Goal: Task Accomplishment & Management: Complete application form

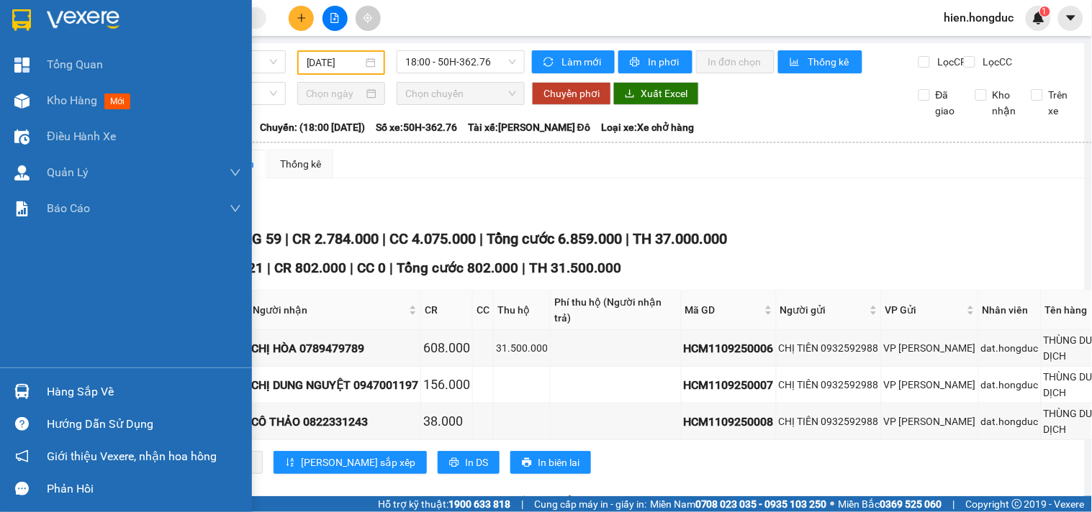
click at [138, 14] on div at bounding box center [144, 20] width 194 height 22
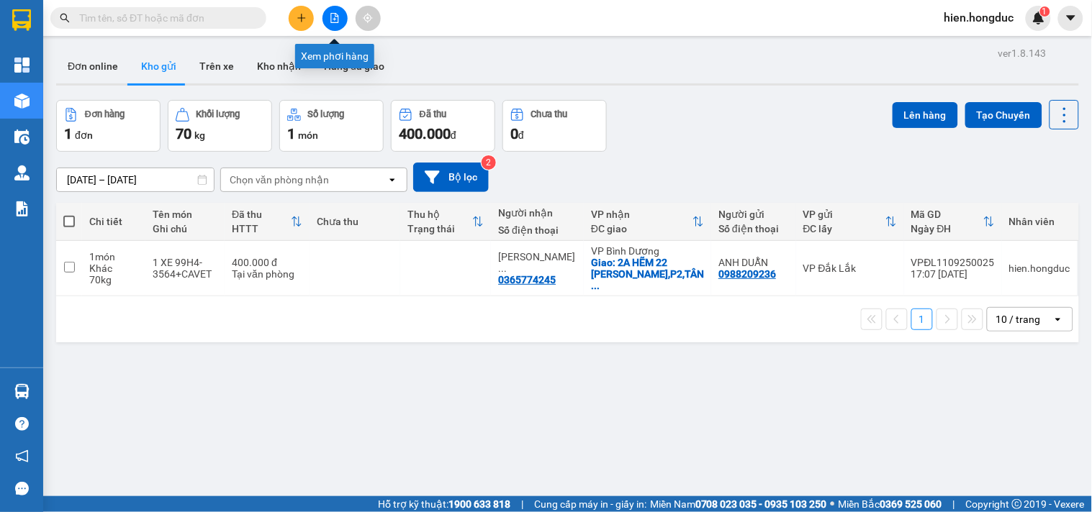
click at [337, 12] on button at bounding box center [334, 18] width 25 height 25
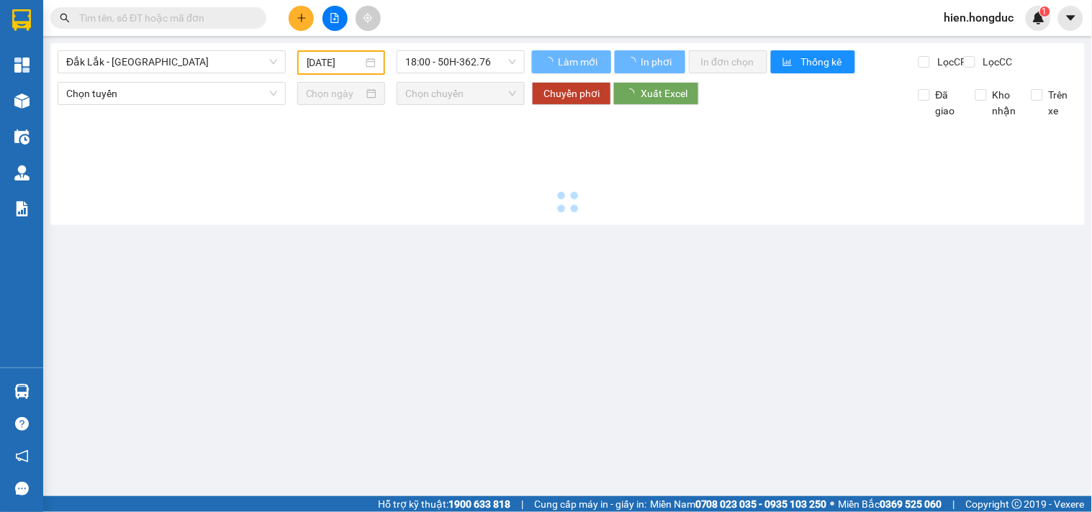
type input "[DATE]"
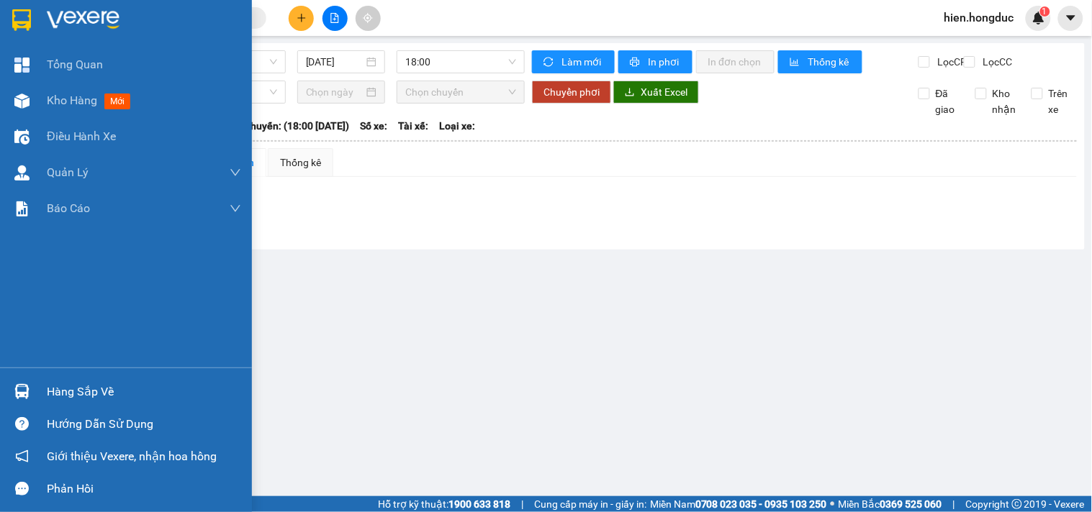
click at [40, 15] on div at bounding box center [126, 23] width 252 height 47
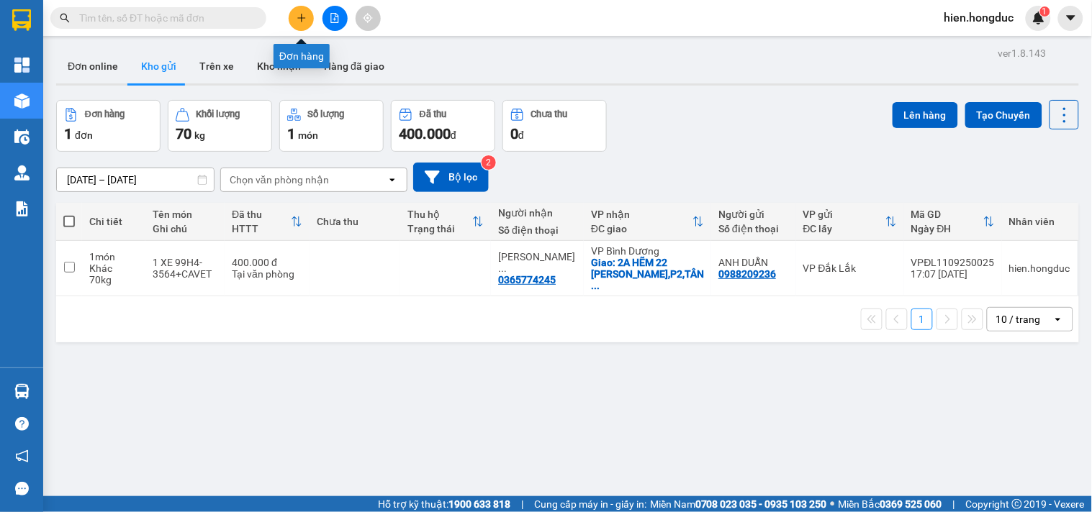
click at [305, 22] on icon "plus" at bounding box center [302, 18] width 10 height 10
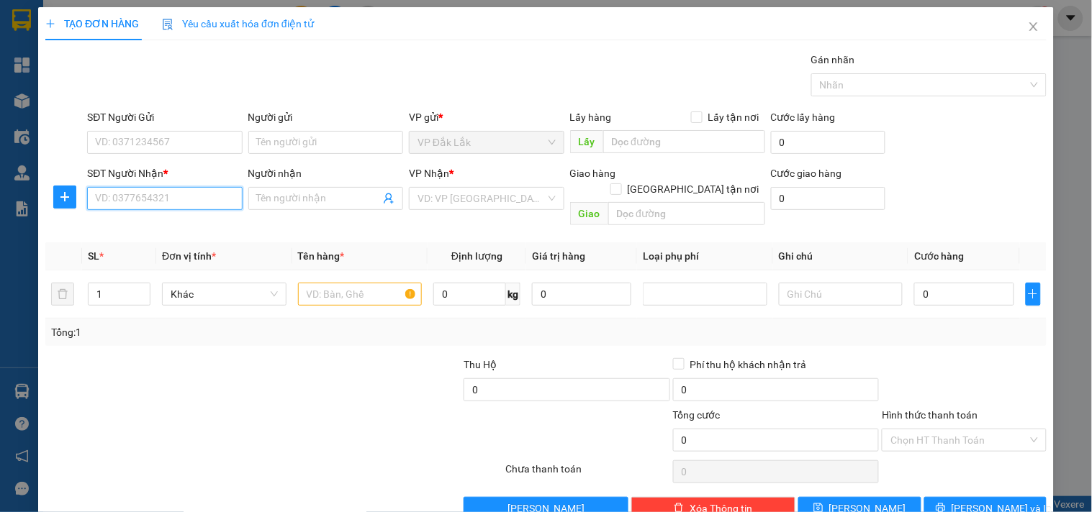
click at [167, 195] on input "SĐT Người Nhận *" at bounding box center [164, 198] width 155 height 23
click at [166, 227] on div "0909654897 - NÂU COFFEE" at bounding box center [163, 228] width 136 height 16
type input "0909654897"
type input "NÂU COFFEE"
checkbox input "true"
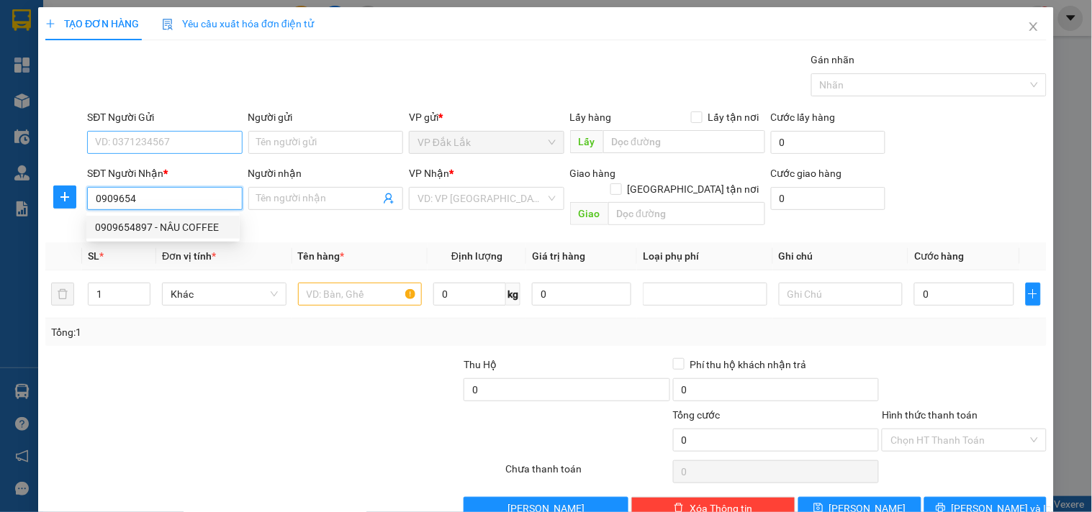
type input "[STREET_ADDRESS]"
type input "75.000"
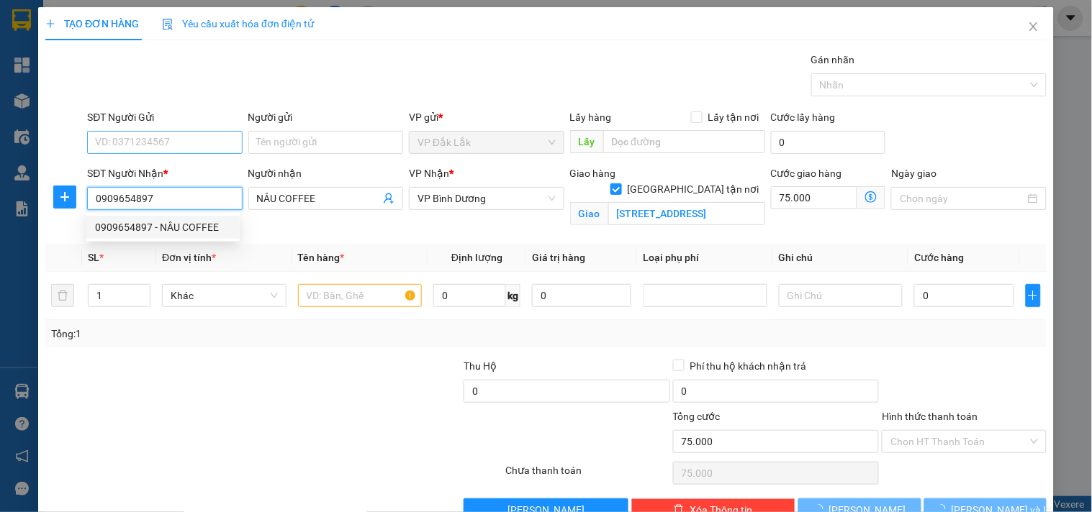
type input "130.000"
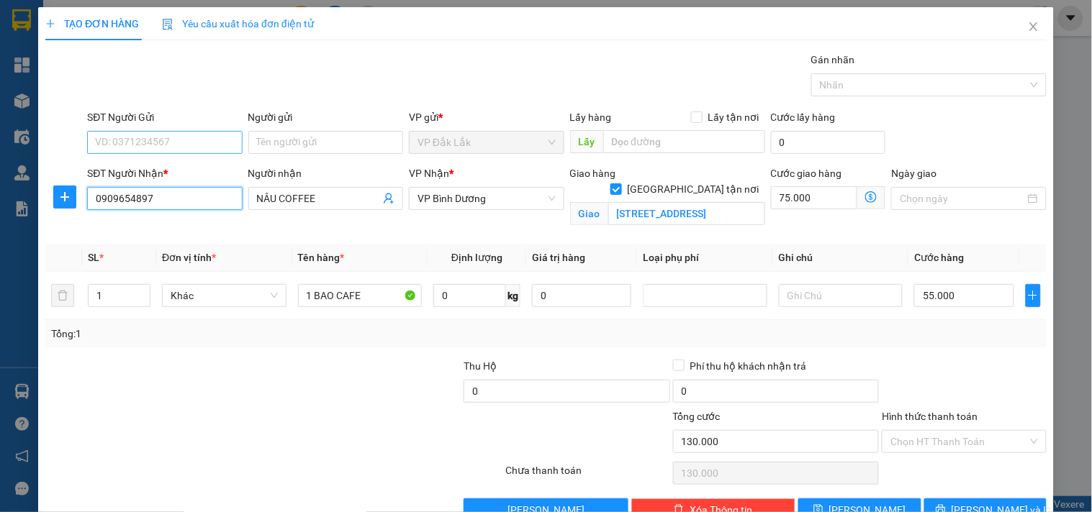
type input "0909654897"
click at [163, 142] on input "SĐT Người Gửi" at bounding box center [164, 142] width 155 height 23
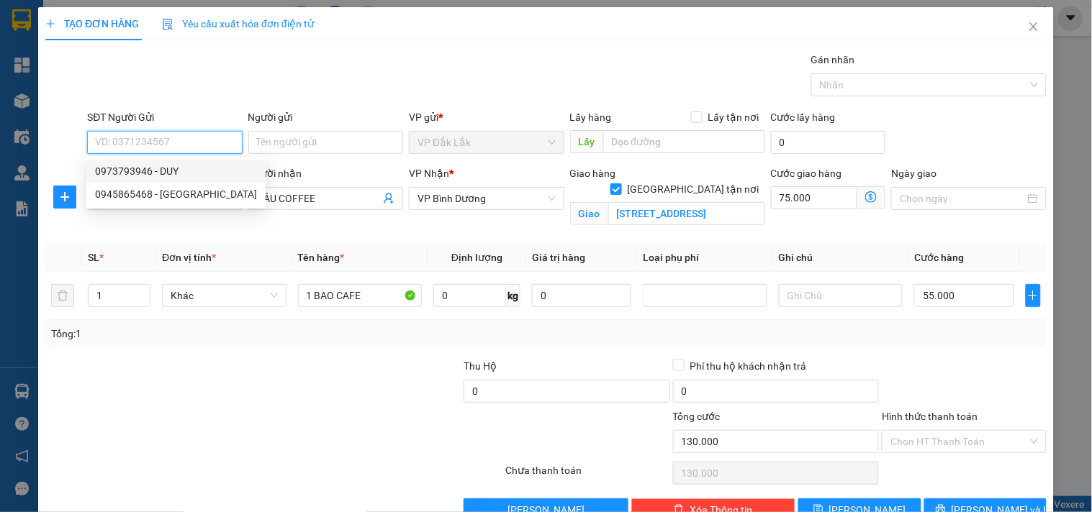
click at [182, 173] on div "0973793946 - DUY" at bounding box center [176, 171] width 162 height 16
type input "0973793946"
type input "DUY"
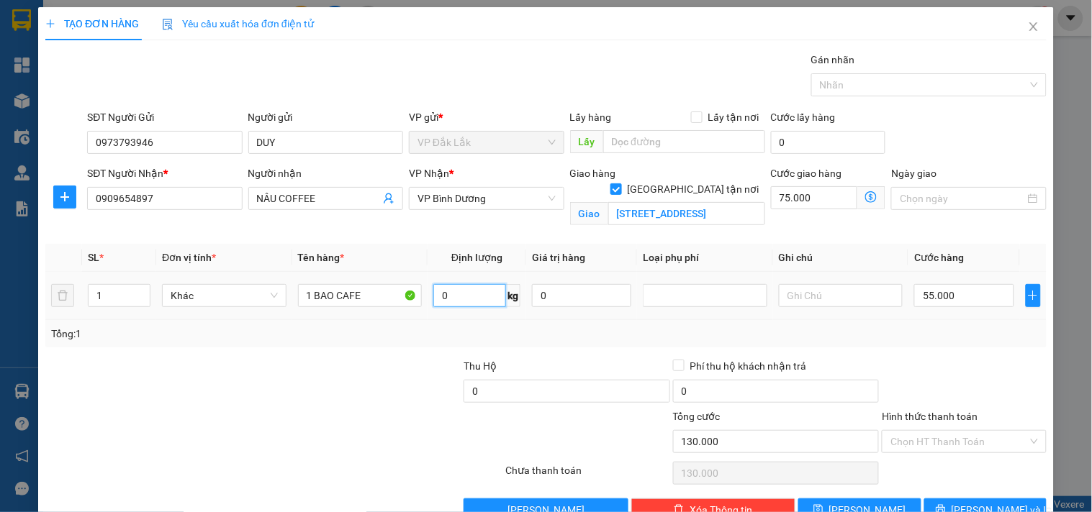
click at [451, 304] on input "0" at bounding box center [469, 295] width 73 height 23
type input "20"
click at [696, 205] on input "[STREET_ADDRESS]" at bounding box center [686, 213] width 157 height 23
click at [704, 202] on input "[STREET_ADDRESS]" at bounding box center [686, 213] width 157 height 23
click at [943, 296] on input "55.000" at bounding box center [963, 295] width 99 height 23
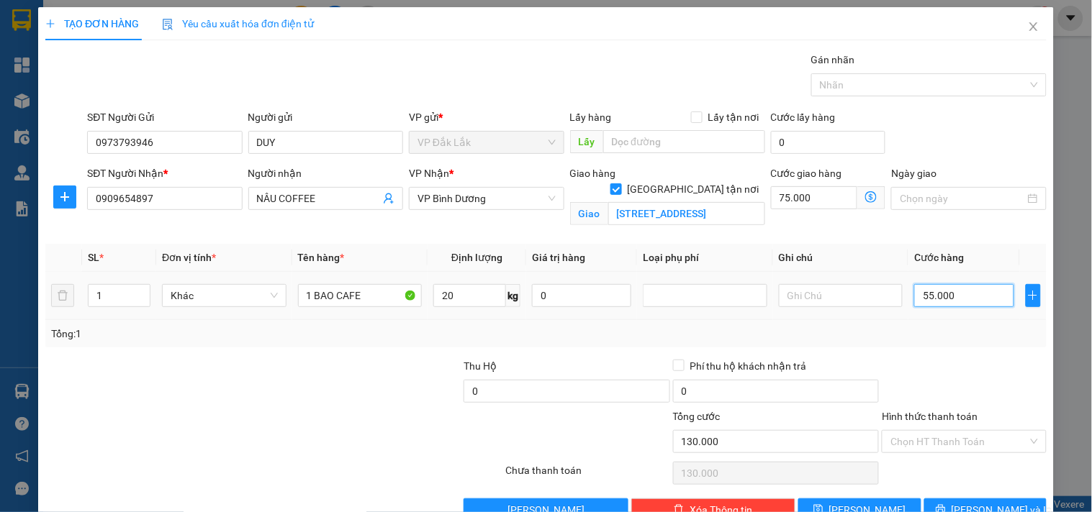
type input "75.004"
type input "4"
type input "75.045"
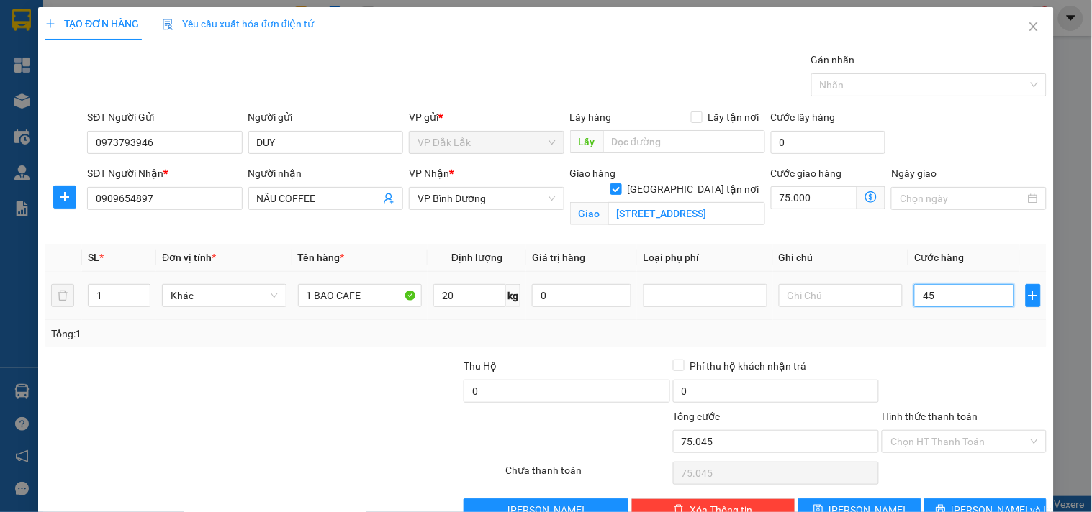
type input "450"
type input "75.450"
type input "79.500"
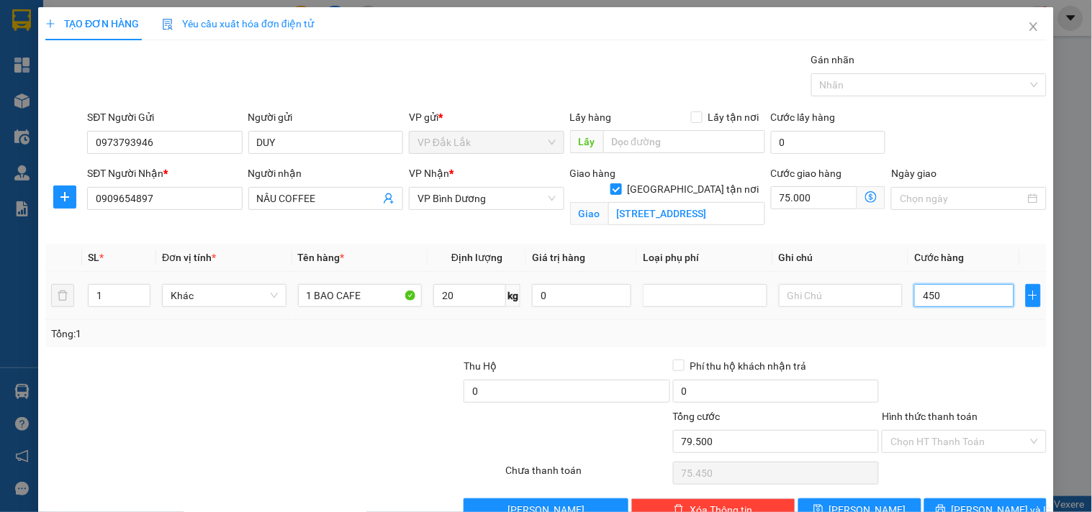
type input "4.500"
type input "120.000"
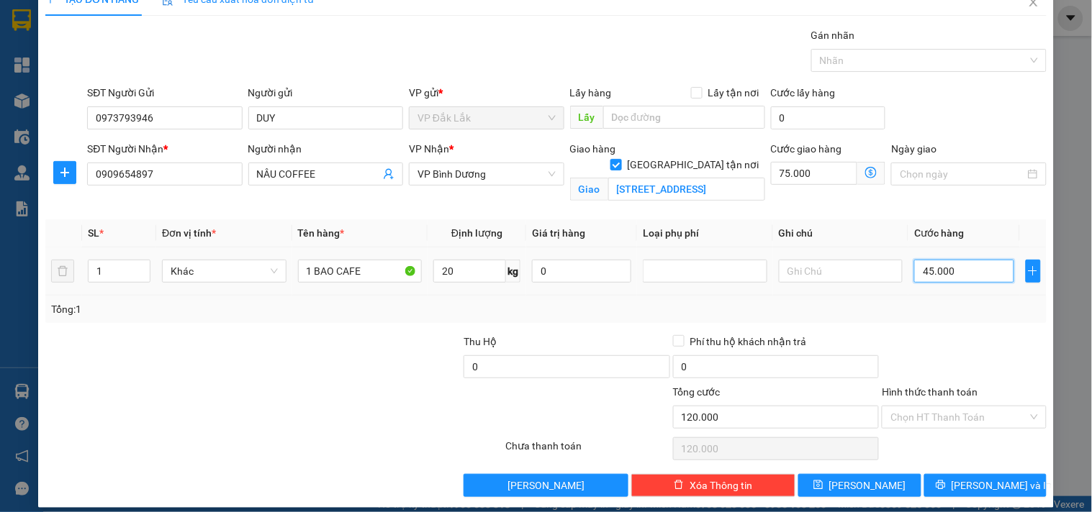
scroll to position [37, 0]
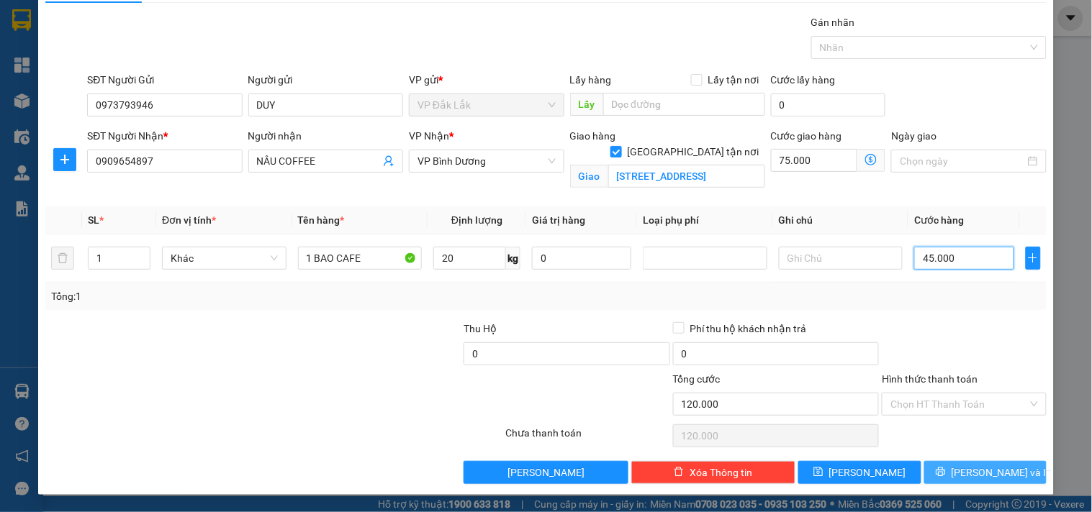
type input "45.000"
click at [963, 472] on span "[PERSON_NAME] và In" at bounding box center [1002, 473] width 101 height 16
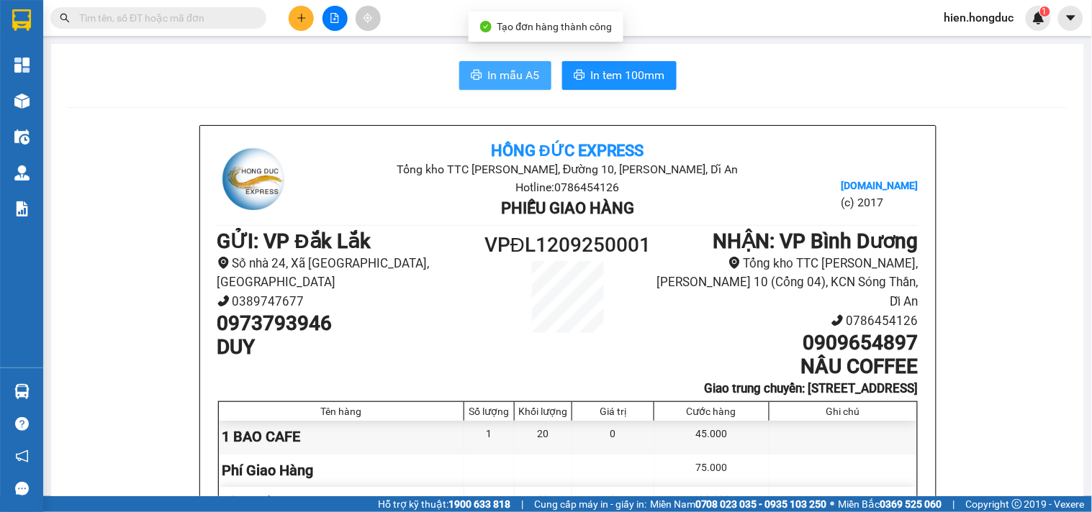
click at [500, 80] on span "In mẫu A5" at bounding box center [514, 75] width 52 height 18
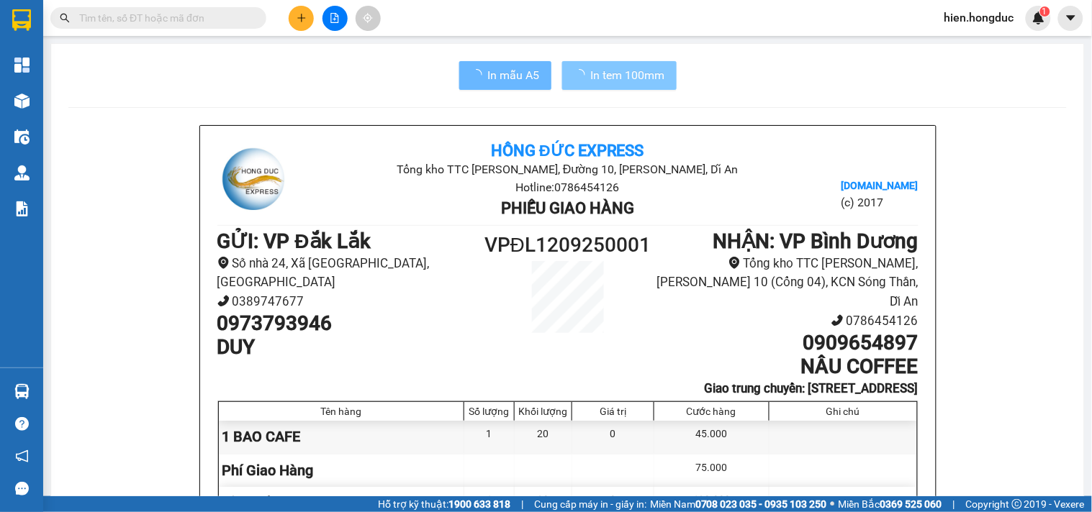
click at [602, 76] on span "In tem 100mm" at bounding box center [628, 75] width 74 height 18
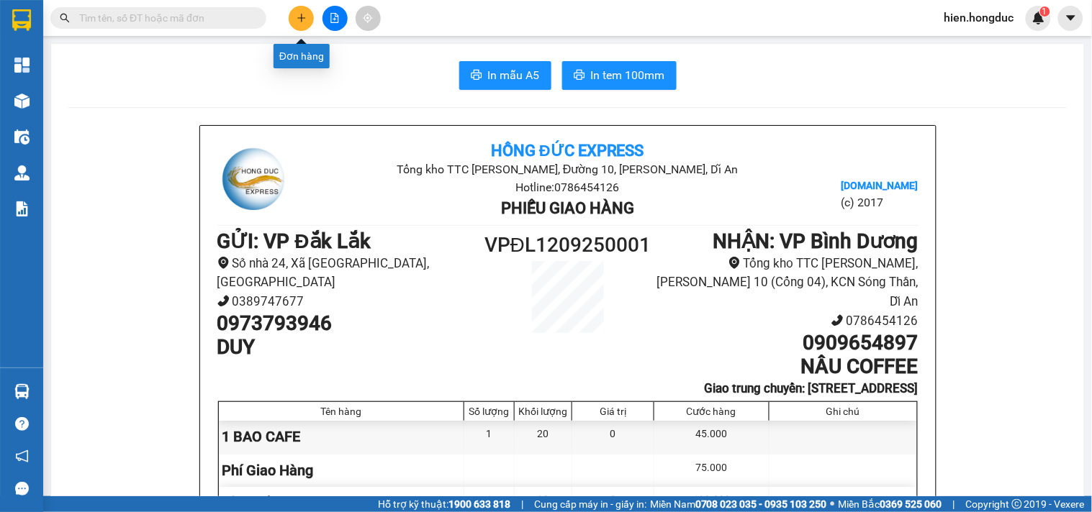
click at [300, 20] on icon "plus" at bounding box center [302, 18] width 10 height 10
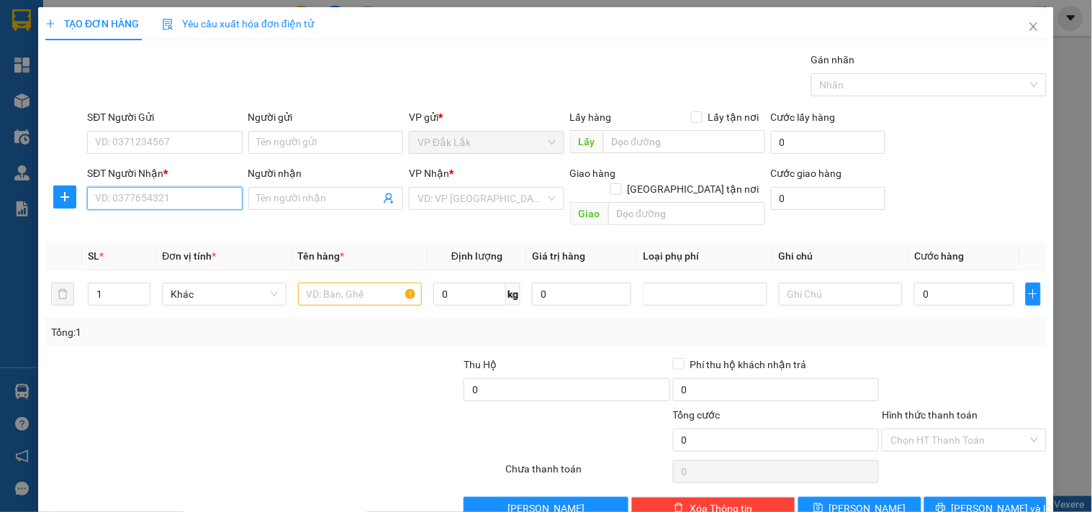
click at [137, 204] on input "SĐT Người Nhận *" at bounding box center [164, 198] width 155 height 23
click at [143, 235] on div "0798203740 - [PERSON_NAME]" at bounding box center [165, 227] width 159 height 23
type input "0798203740"
type input "[PERSON_NAME]"
checkbox input "true"
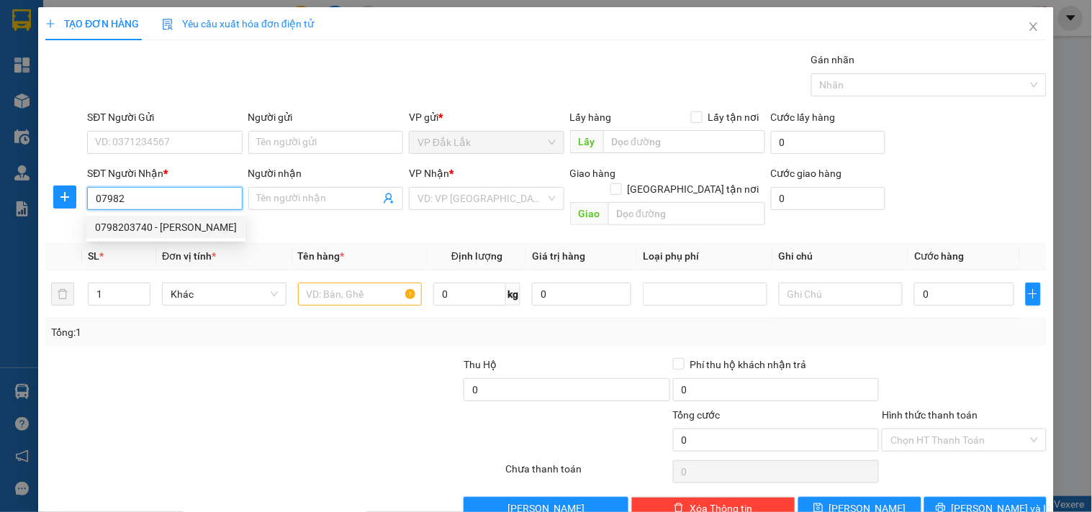
type input "[STREET_ADDRESS] HÒA"
type input "135.000"
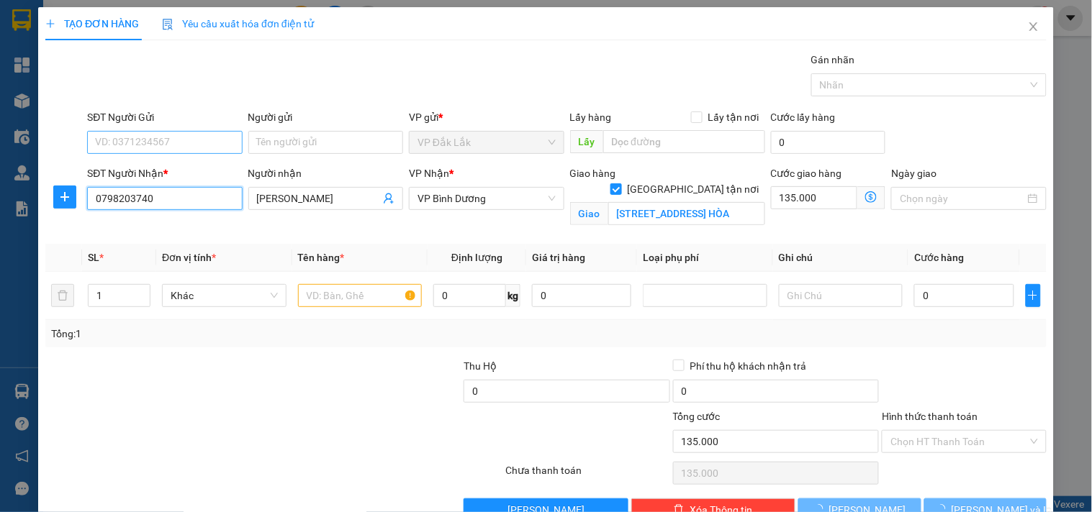
type input "0798203740"
click at [163, 145] on input "SĐT Người Gửi" at bounding box center [164, 142] width 155 height 23
type input "295.000"
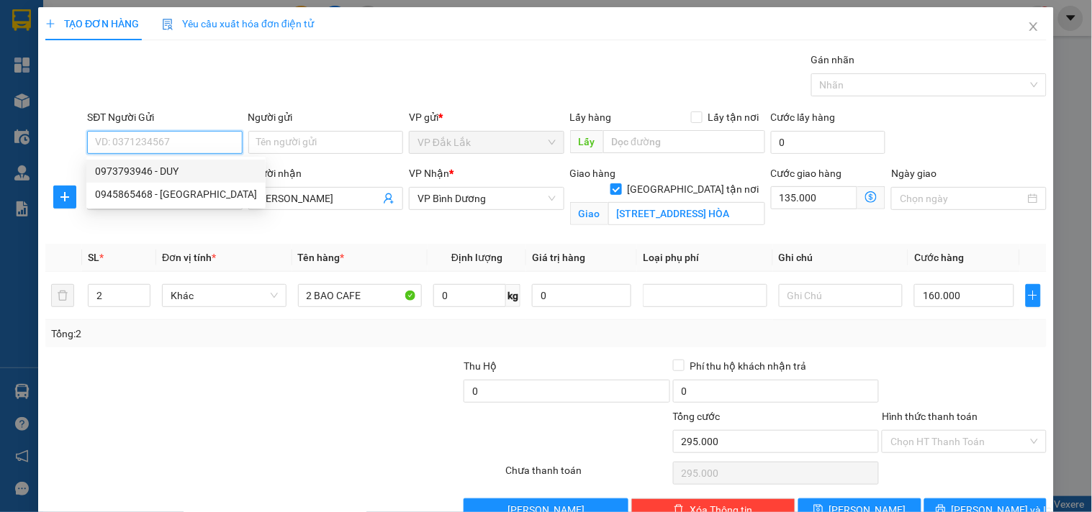
click at [173, 170] on div "0973793946 - DUY" at bounding box center [176, 171] width 162 height 16
type input "0973793946"
type input "DUY"
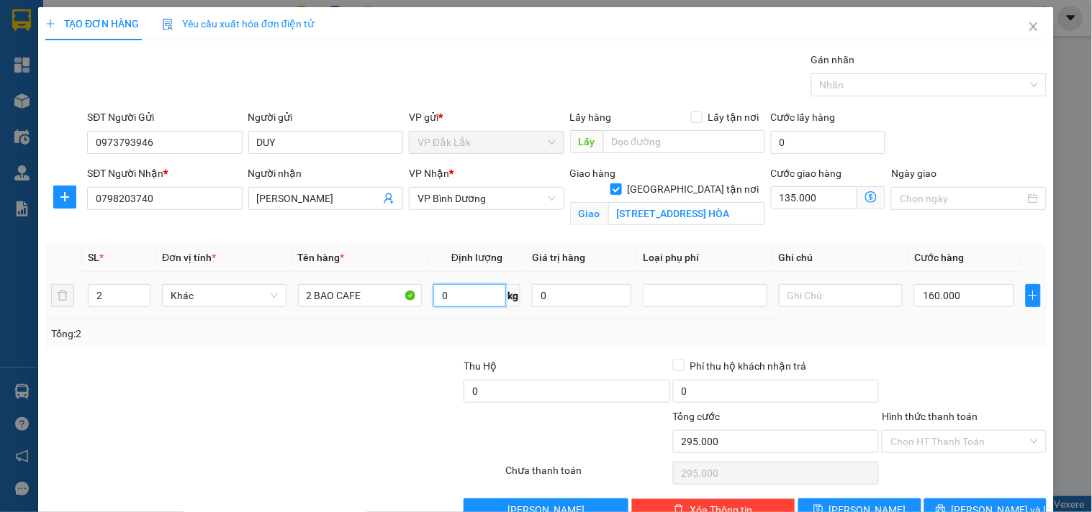
click at [454, 292] on input "0" at bounding box center [469, 295] width 73 height 23
type input "120"
click at [959, 301] on input "160.000" at bounding box center [963, 295] width 99 height 23
click at [952, 345] on div "Tổng: 2" at bounding box center [545, 333] width 1001 height 27
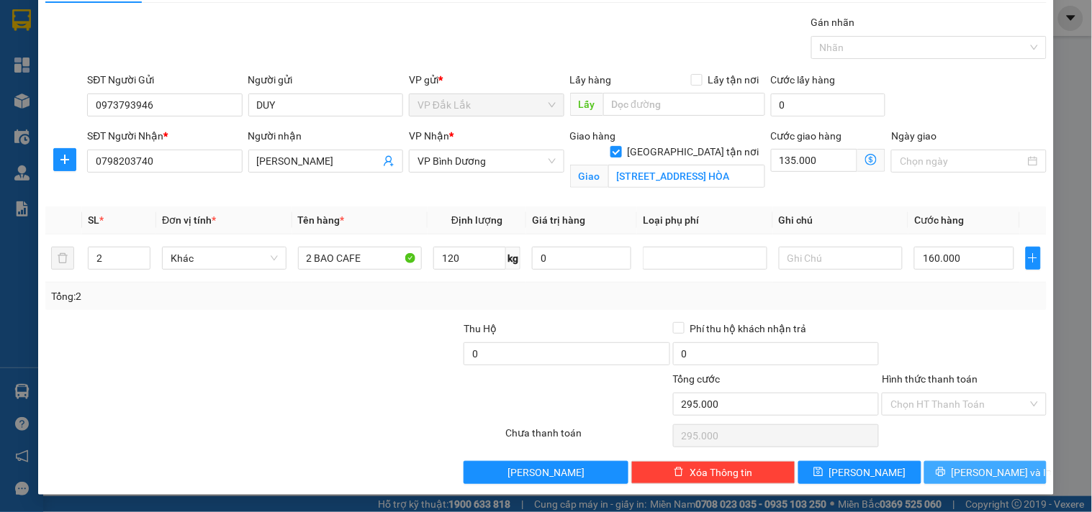
click at [965, 473] on span "[PERSON_NAME] và In" at bounding box center [1002, 473] width 101 height 16
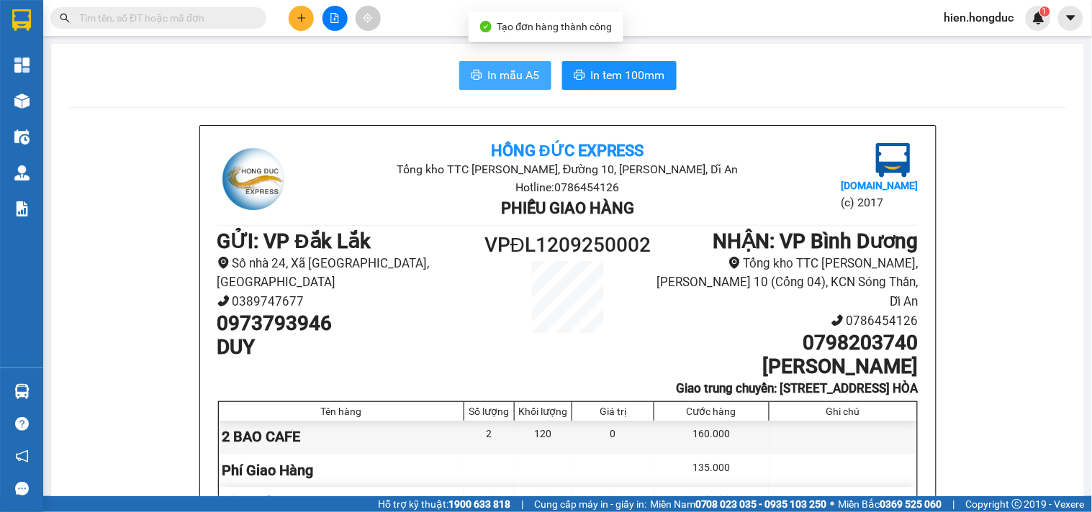
click at [502, 66] on span "In mẫu A5" at bounding box center [514, 75] width 52 height 18
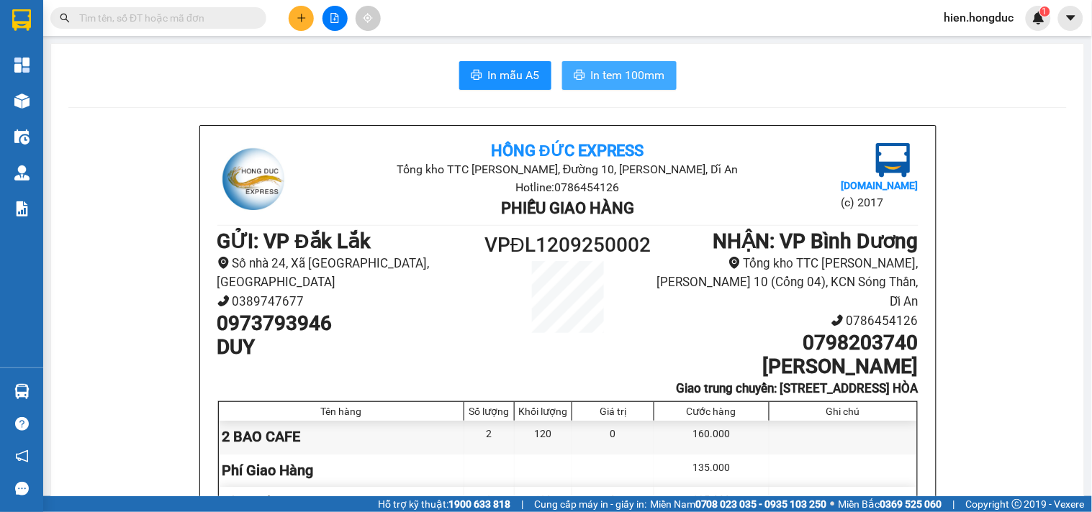
click at [610, 86] on button "In tem 100mm" at bounding box center [619, 75] width 114 height 29
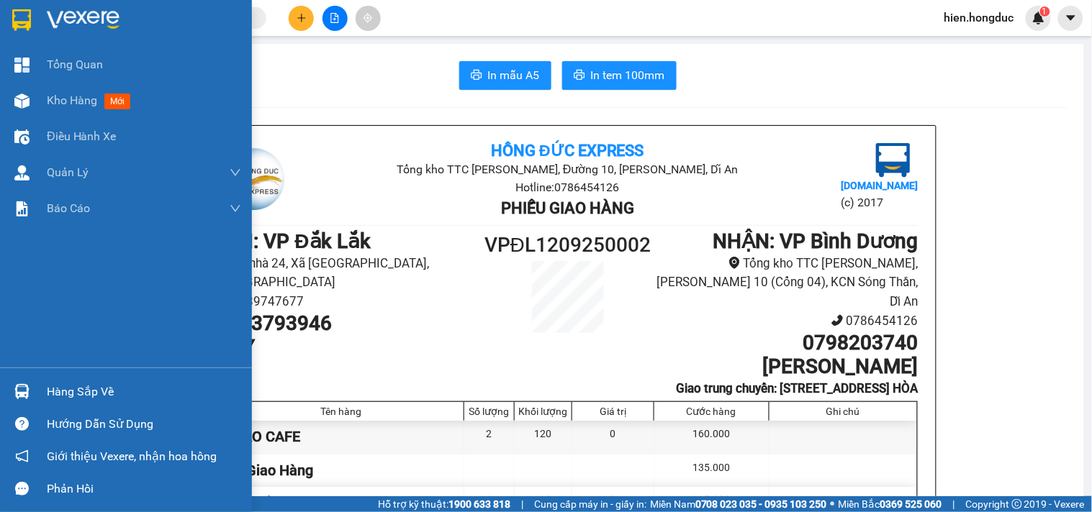
click at [110, 11] on img at bounding box center [83, 20] width 73 height 22
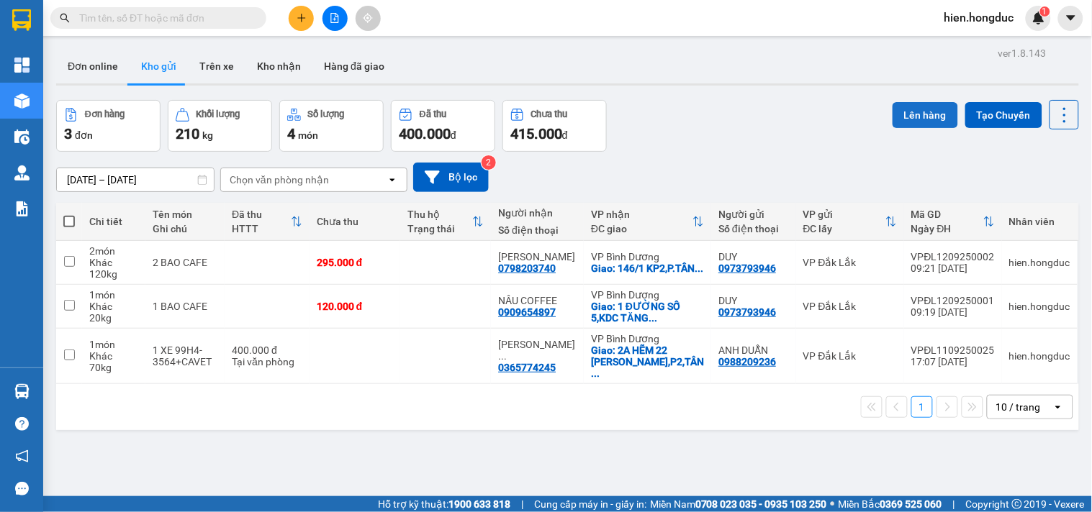
click at [903, 113] on button "Lên hàng" at bounding box center [925, 115] width 65 height 26
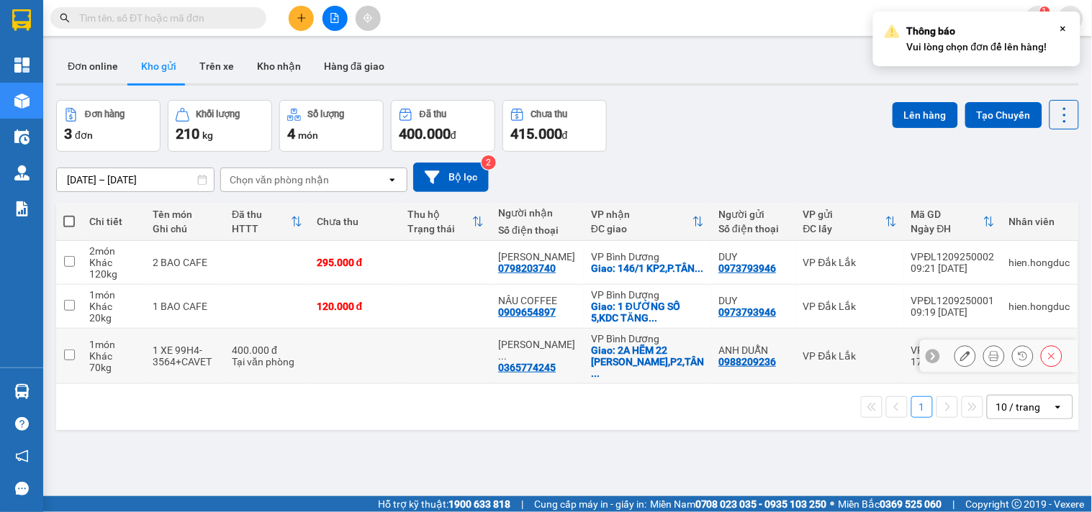
click at [73, 350] on input "checkbox" at bounding box center [69, 355] width 11 height 11
checkbox input "true"
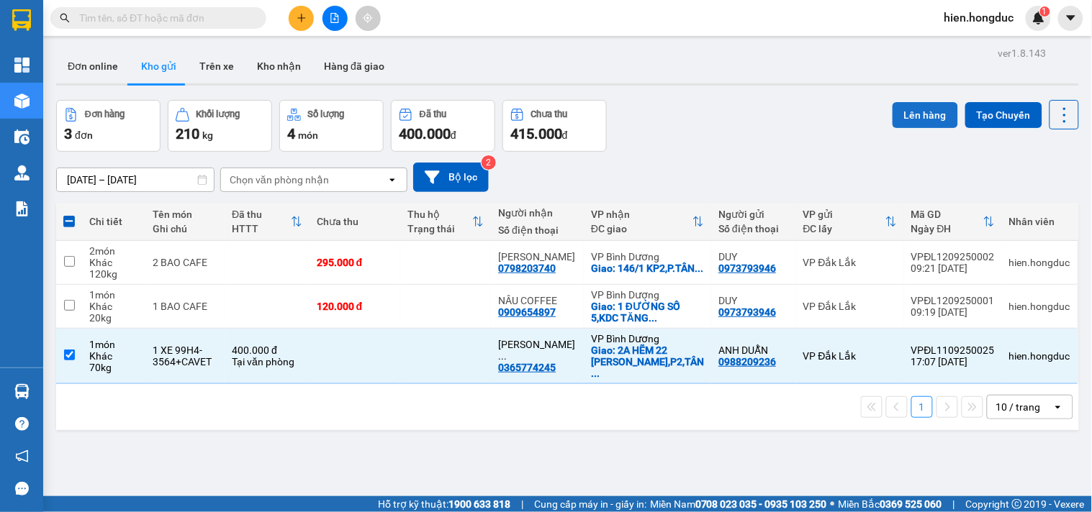
click at [912, 104] on button "Lên hàng" at bounding box center [925, 115] width 65 height 26
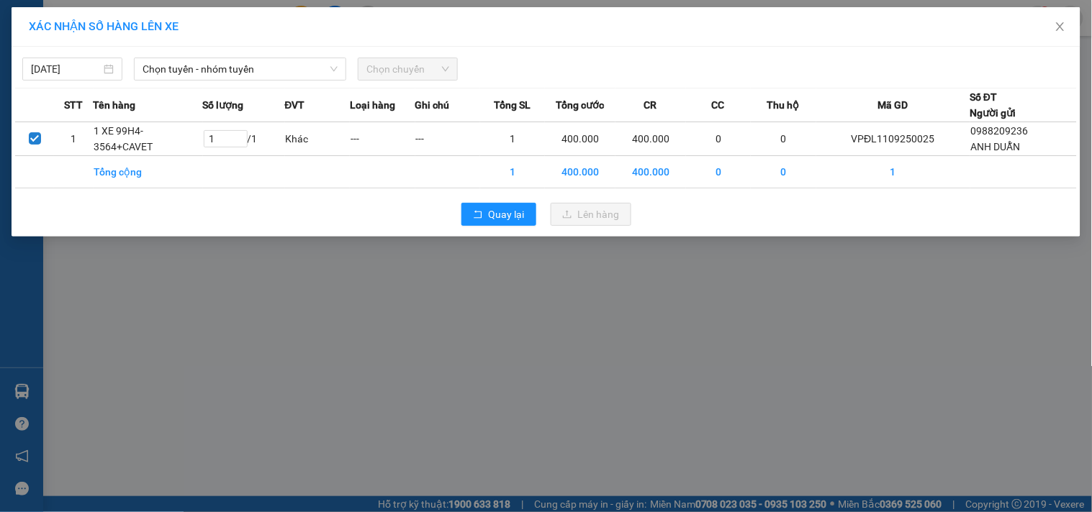
click at [417, 69] on span "Chọn chuyến" at bounding box center [407, 69] width 83 height 22
click at [240, 66] on span "Chọn tuyến - nhóm tuyến" at bounding box center [240, 69] width 195 height 22
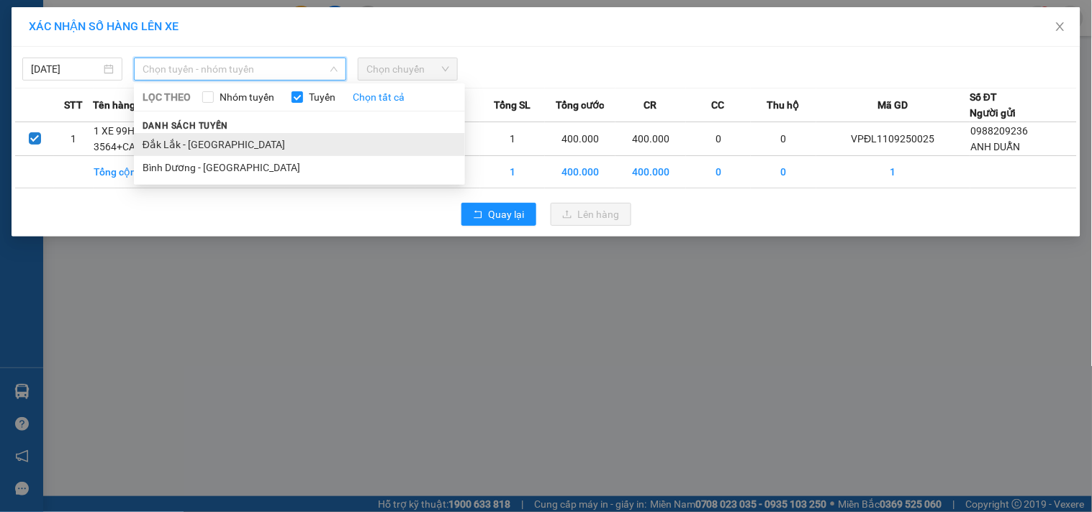
click at [217, 142] on li "Đắk Lắk - [GEOGRAPHIC_DATA]" at bounding box center [299, 144] width 331 height 23
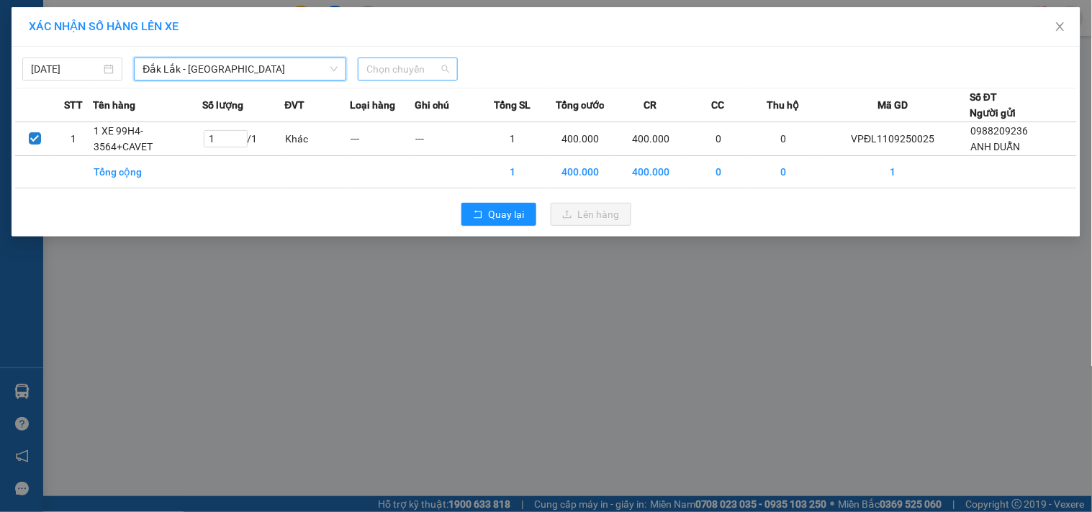
click at [421, 73] on span "Chọn chuyến" at bounding box center [407, 69] width 83 height 22
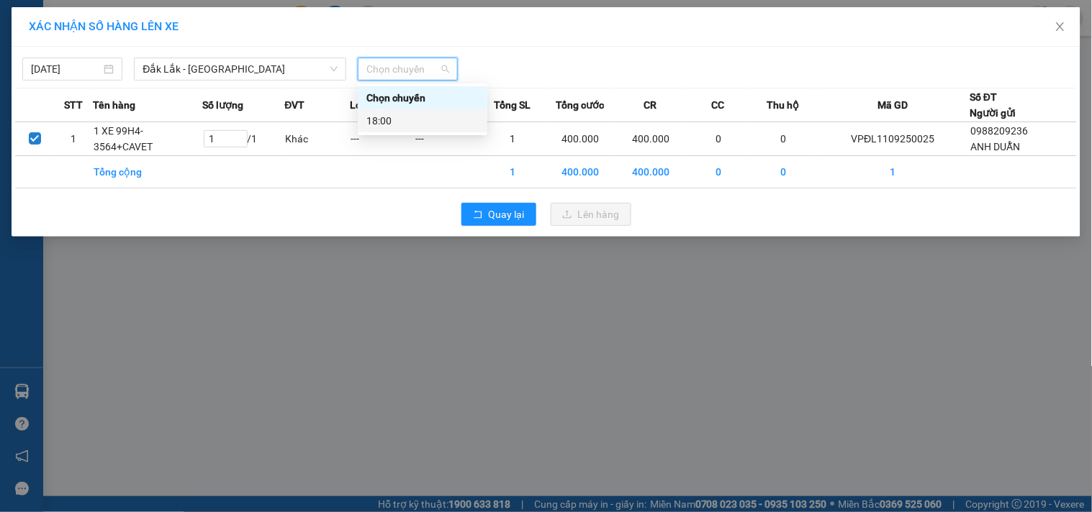
click at [399, 121] on div "18:00" at bounding box center [422, 121] width 112 height 16
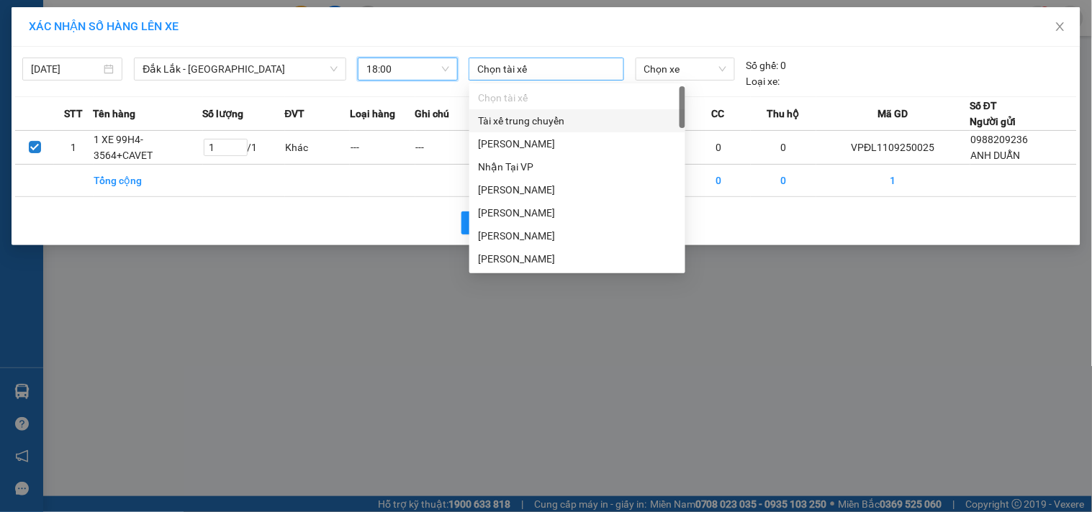
click at [573, 73] on div at bounding box center [546, 68] width 148 height 17
click at [704, 74] on span "Chọn xe" at bounding box center [685, 69] width 82 height 22
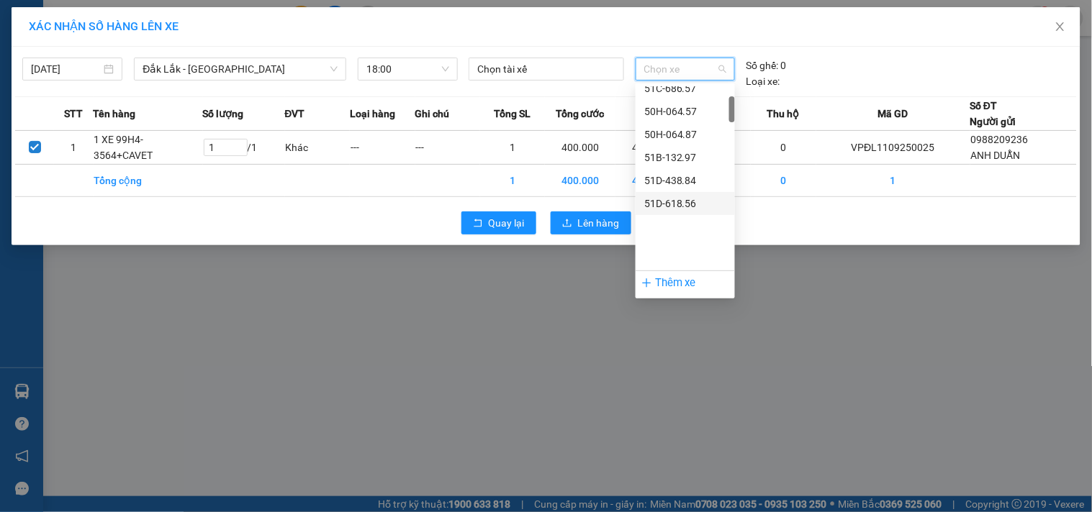
scroll to position [91, 0]
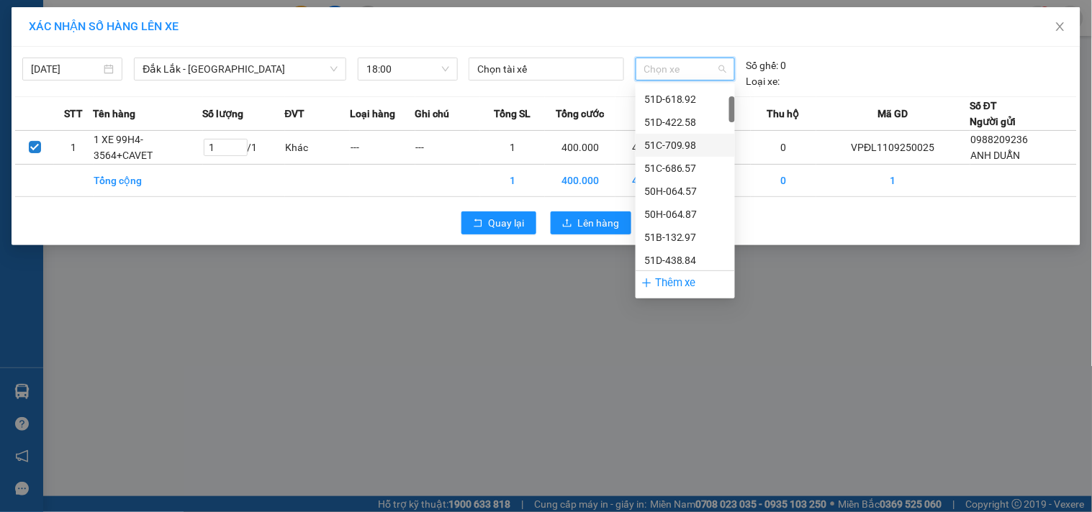
click at [684, 143] on div "51C-709.98" at bounding box center [685, 145] width 82 height 16
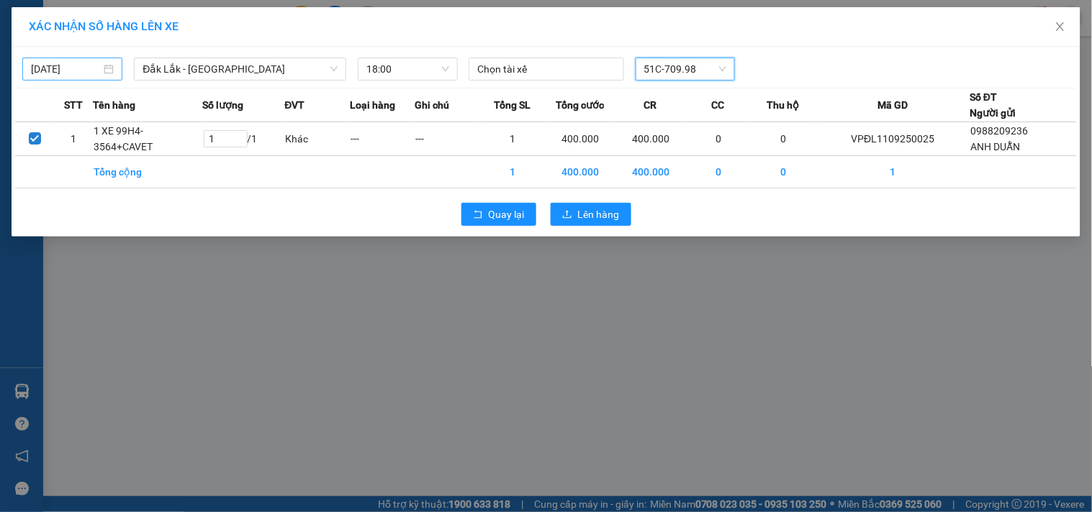
click at [74, 75] on input "[DATE]" at bounding box center [66, 69] width 70 height 16
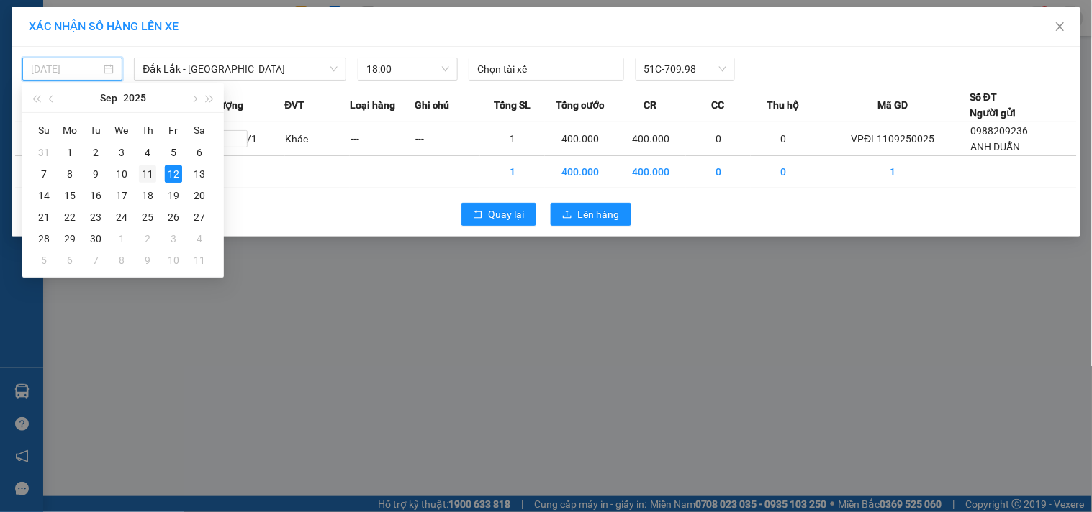
click at [147, 171] on div "11" at bounding box center [147, 174] width 17 height 17
type input "[DATE]"
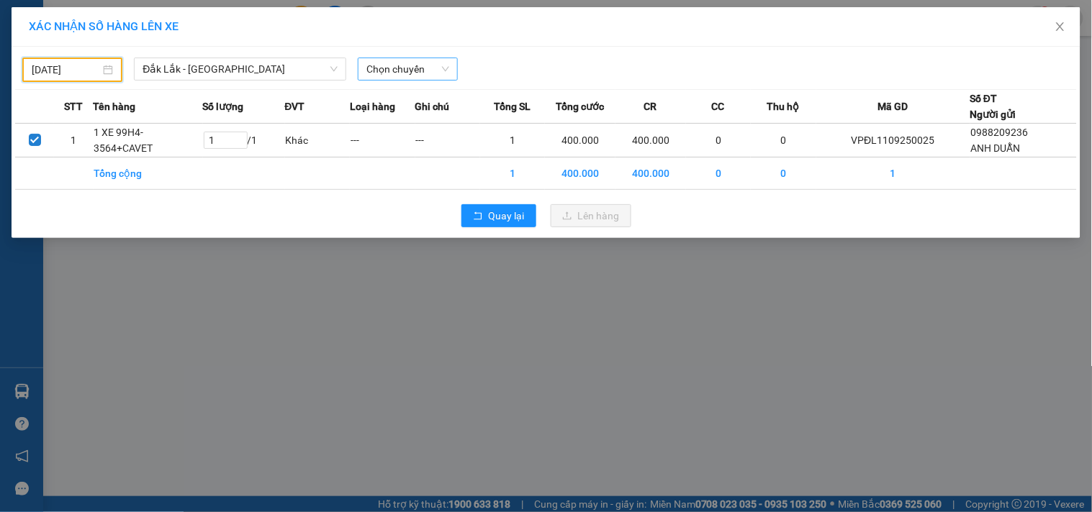
click at [405, 66] on span "Chọn chuyến" at bounding box center [407, 69] width 83 height 22
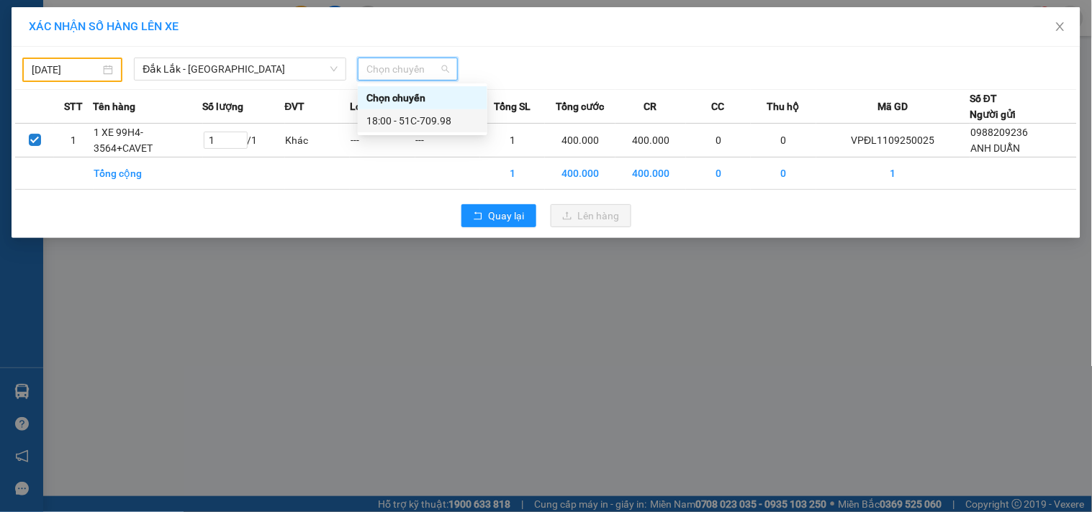
click at [416, 118] on div "18:00 - 51C-709.98" at bounding box center [422, 121] width 112 height 16
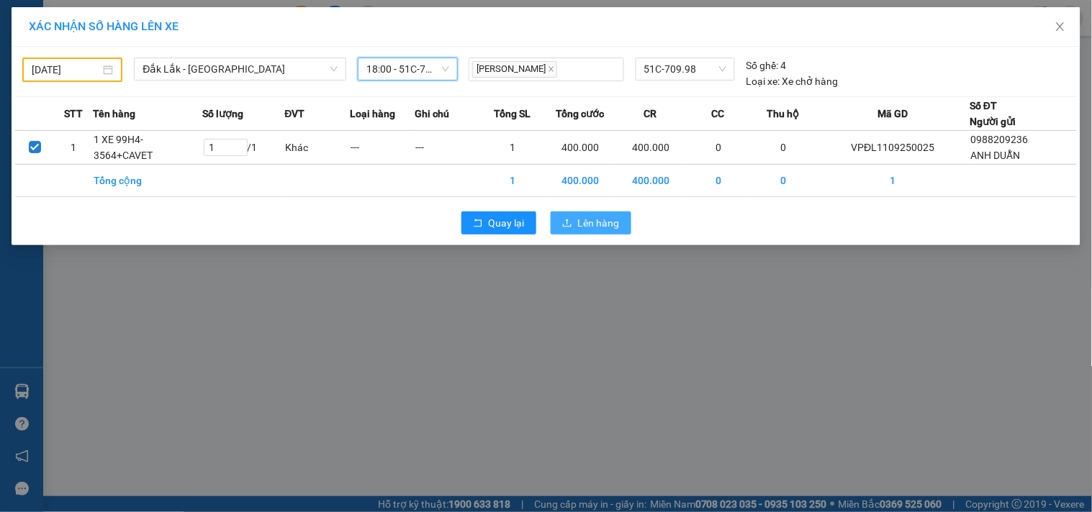
click at [583, 225] on span "Lên hàng" at bounding box center [599, 223] width 42 height 16
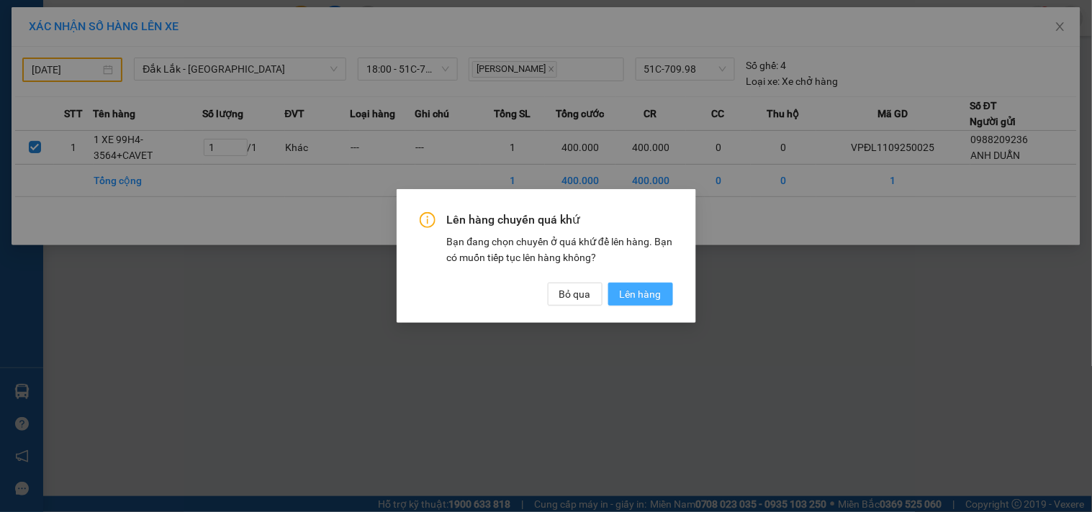
click at [643, 297] on span "Lên hàng" at bounding box center [641, 294] width 42 height 16
